Goal: Task Accomplishment & Management: Use online tool/utility

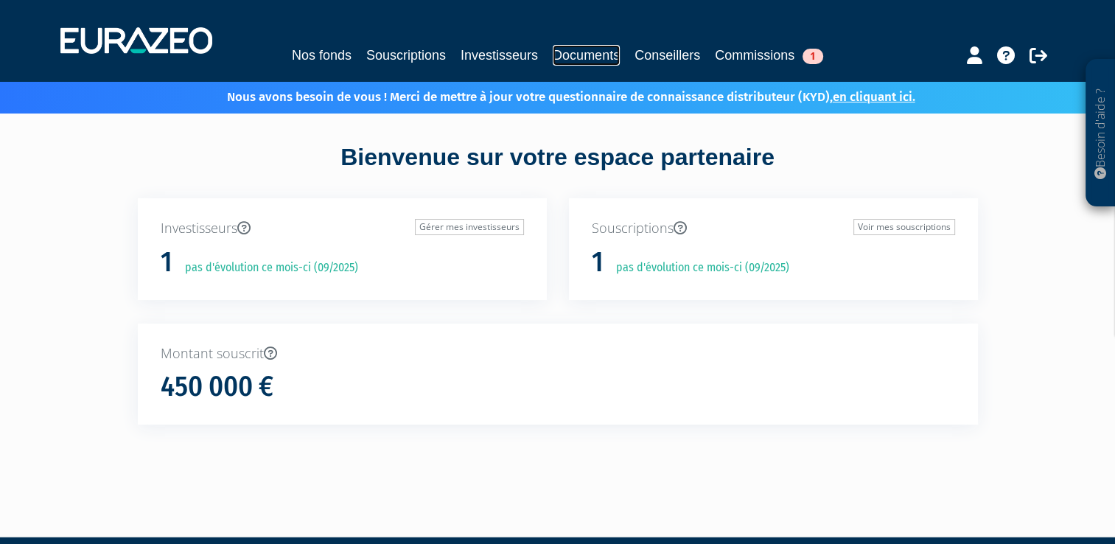
click at [570, 55] on link "Documents" at bounding box center [586, 55] width 67 height 21
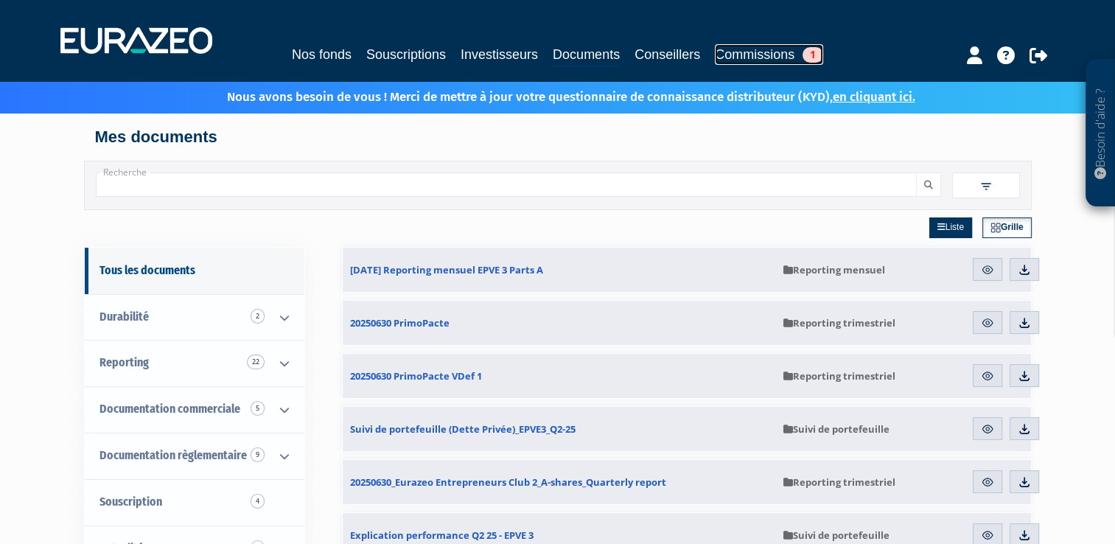
click at [777, 57] on link "Commissions 1" at bounding box center [769, 54] width 108 height 21
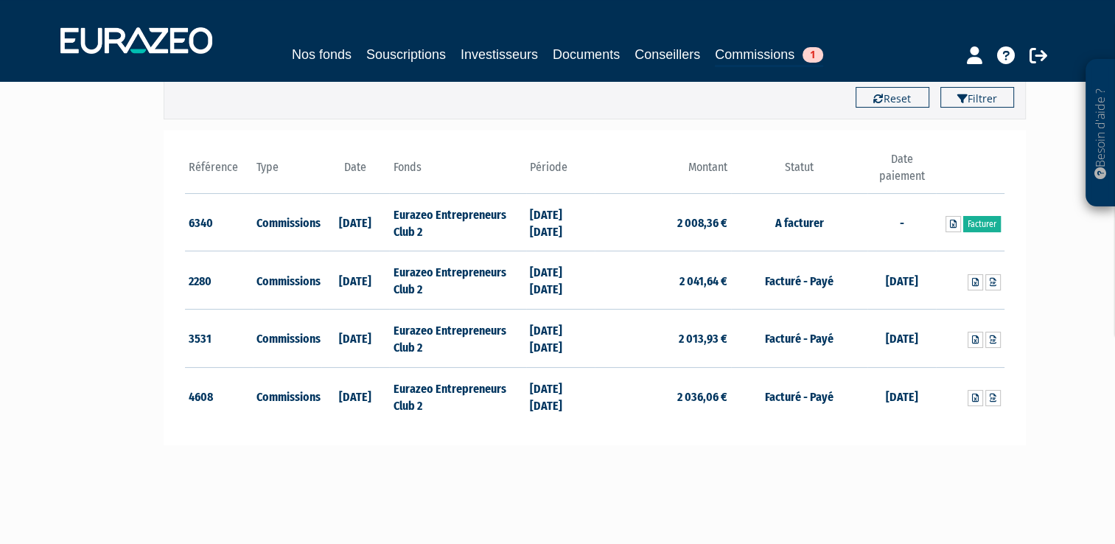
scroll to position [221, 0]
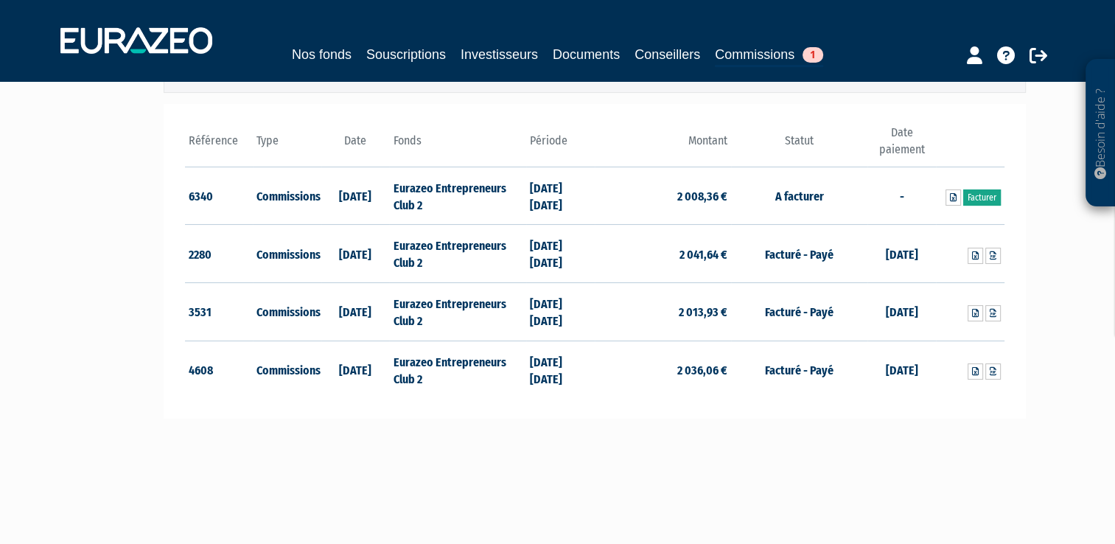
click at [983, 199] on link "Facturer" at bounding box center [982, 197] width 38 height 16
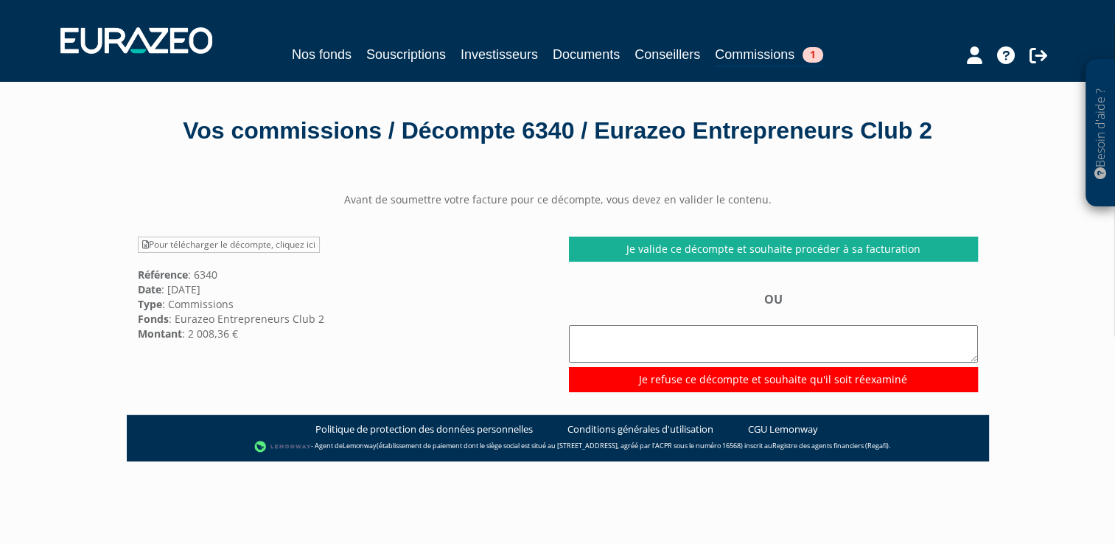
scroll to position [74, 0]
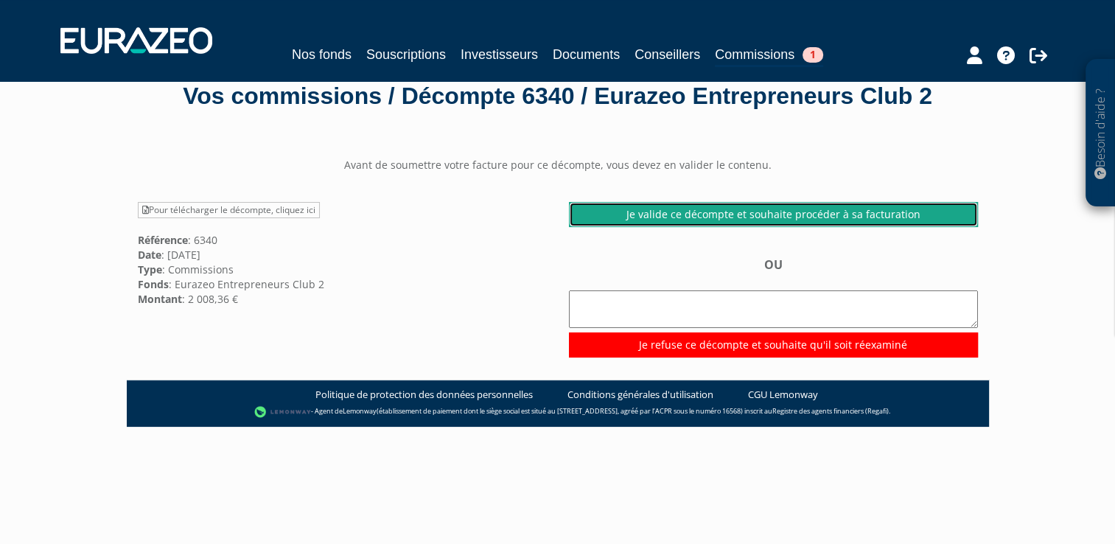
click at [698, 217] on link "Je valide ce décompte et souhaite procéder à sa facturation" at bounding box center [773, 214] width 409 height 25
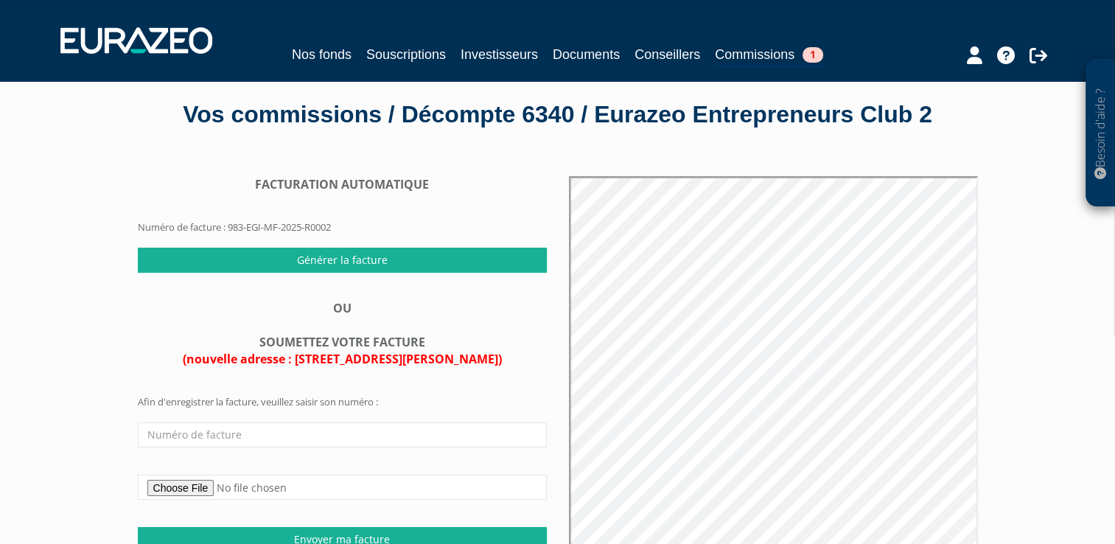
scroll to position [147, 0]
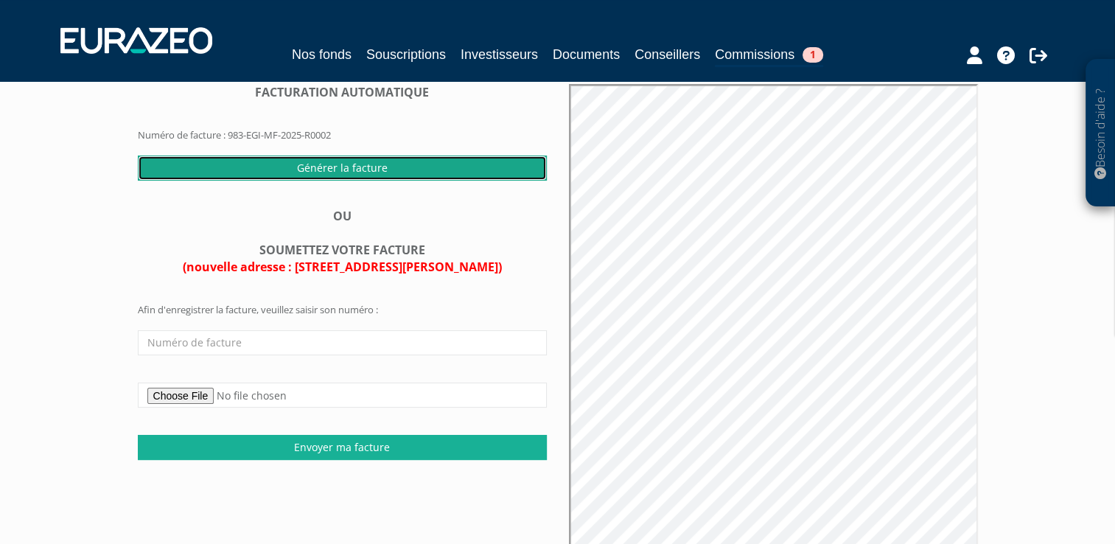
drag, startPoint x: 351, startPoint y: 172, endPoint x: 594, endPoint y: 69, distance: 263.4
click at [351, 172] on input "Générer la facture" at bounding box center [342, 167] width 409 height 25
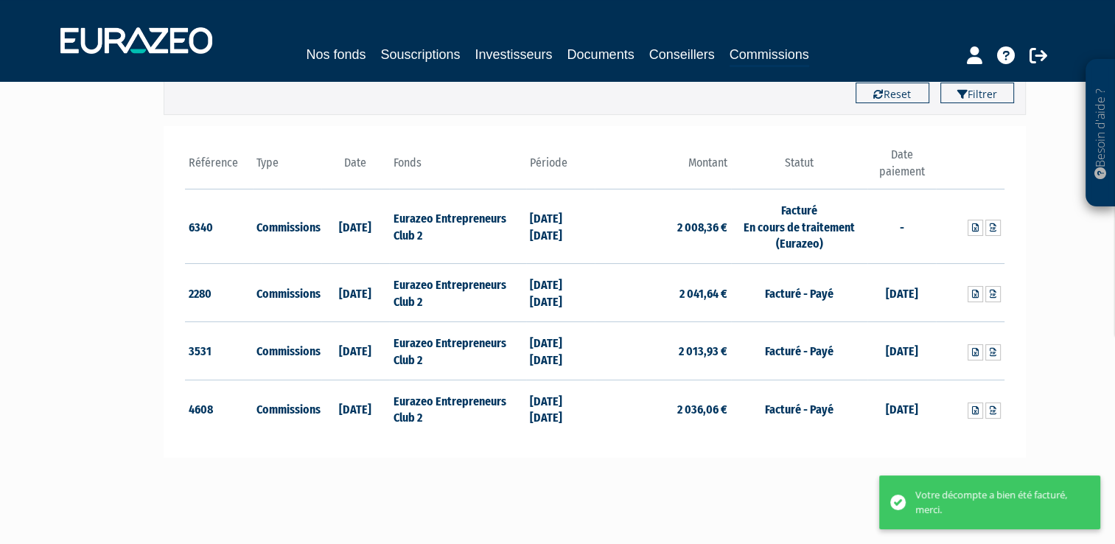
scroll to position [221, 0]
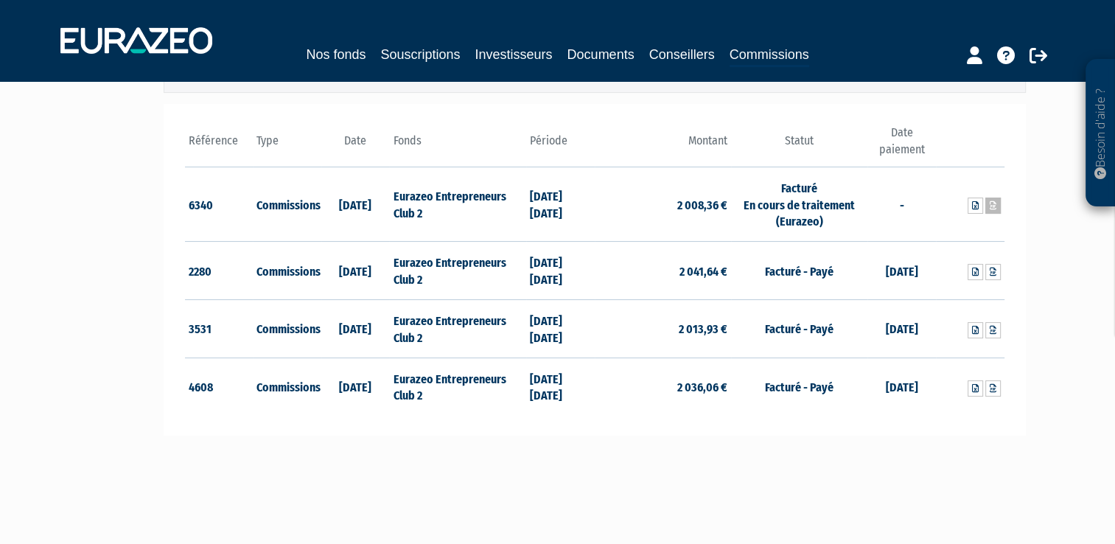
click at [995, 209] on link at bounding box center [992, 205] width 15 height 16
